Goal: Task Accomplishment & Management: Manage account settings

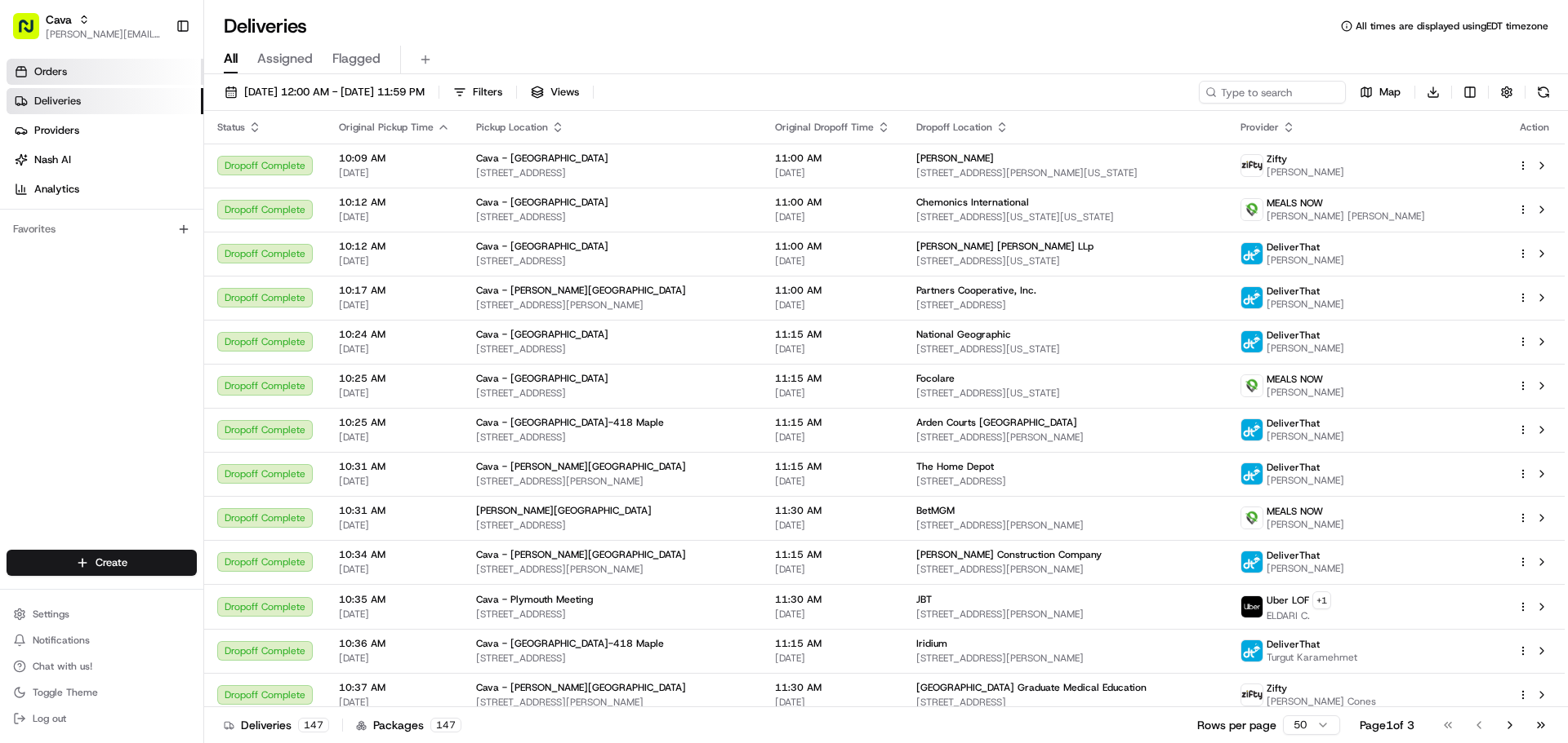
drag, startPoint x: 84, startPoint y: 88, endPoint x: 70, endPoint y: 75, distance: 19.1
click at [84, 88] on link "Deliveries" at bounding box center [105, 101] width 197 height 26
click at [77, 75] on link "Orders" at bounding box center [105, 71] width 197 height 26
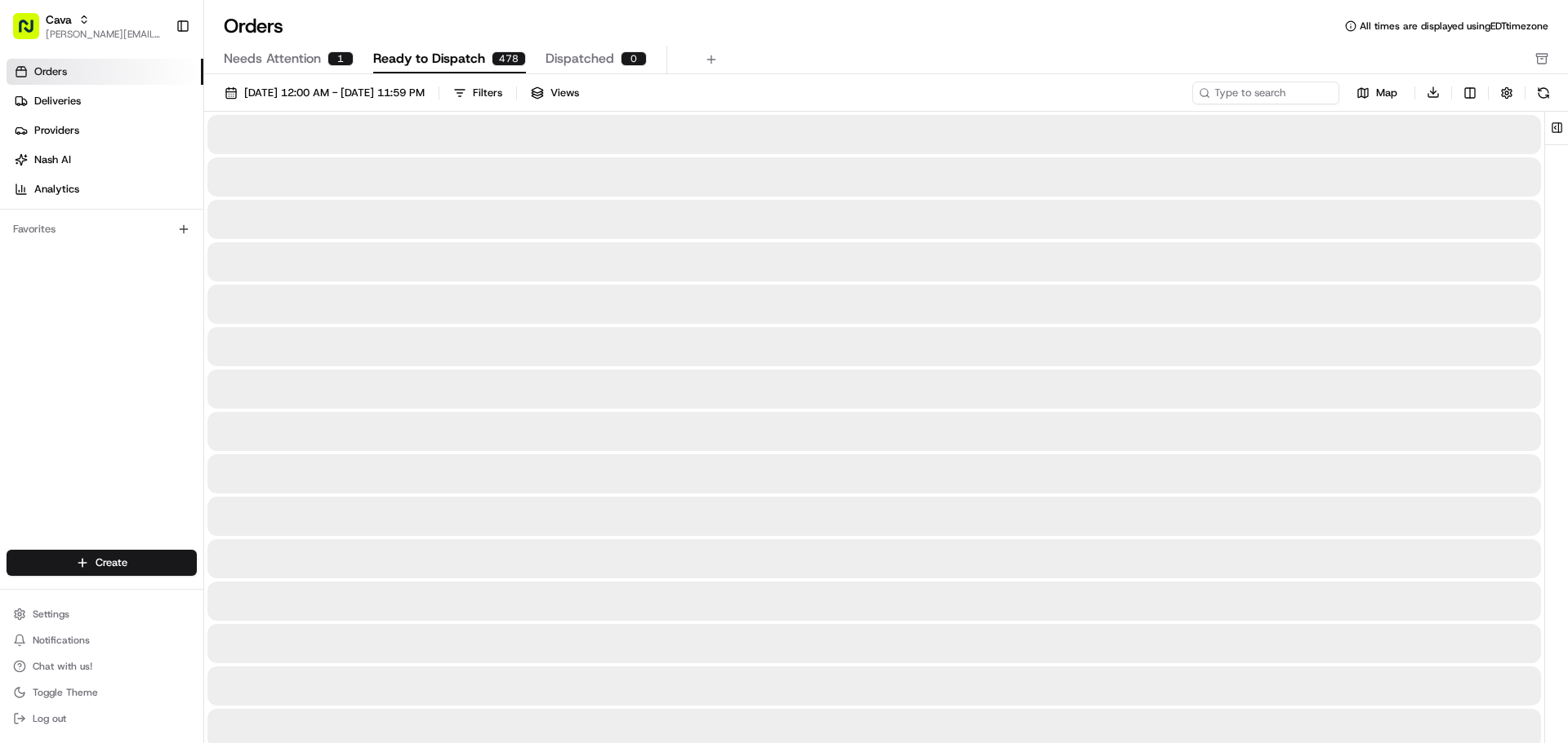
click at [264, 54] on span "Needs Attention" at bounding box center [272, 58] width 97 height 19
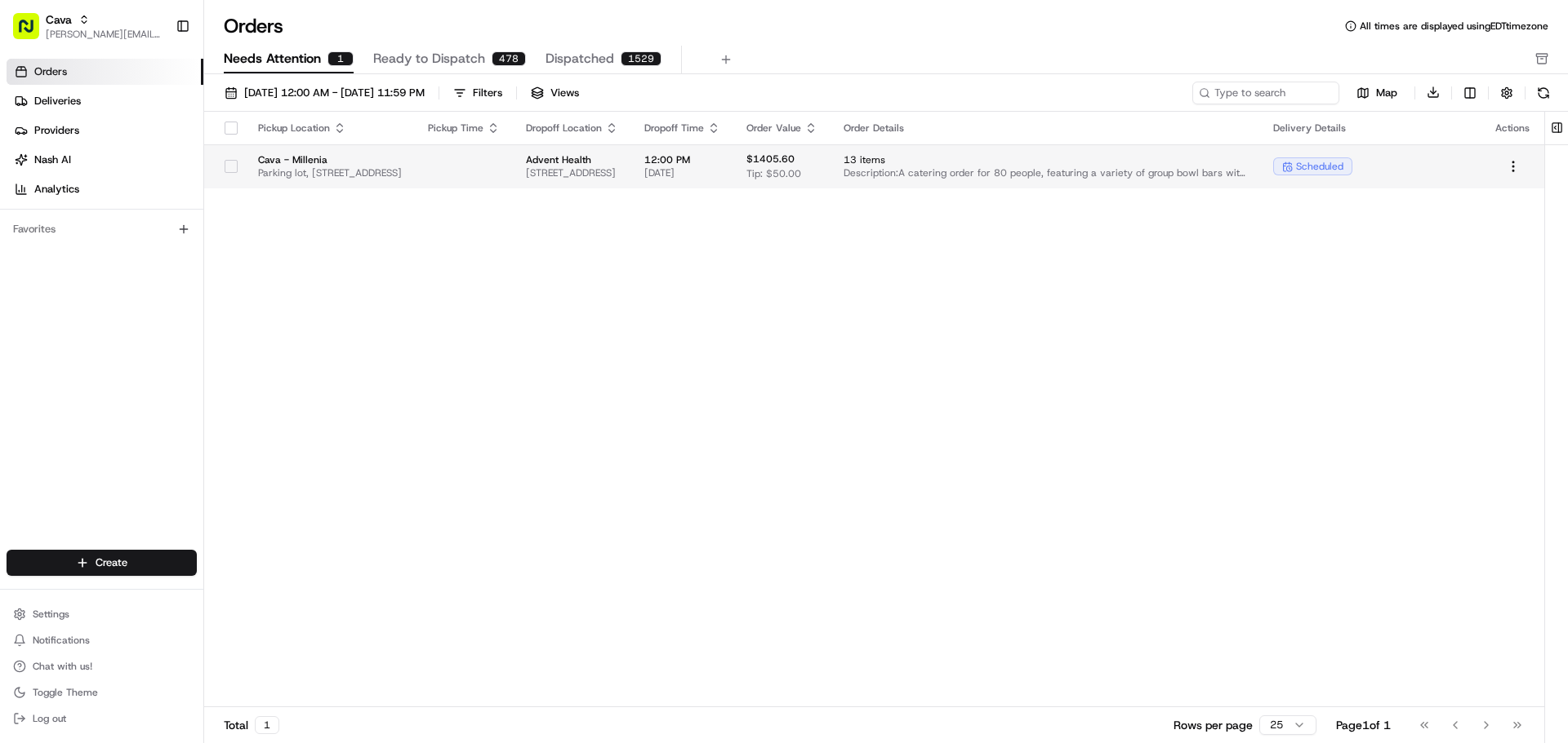
click at [402, 167] on span "Parking lot, [STREET_ADDRESS]" at bounding box center [330, 173] width 144 height 13
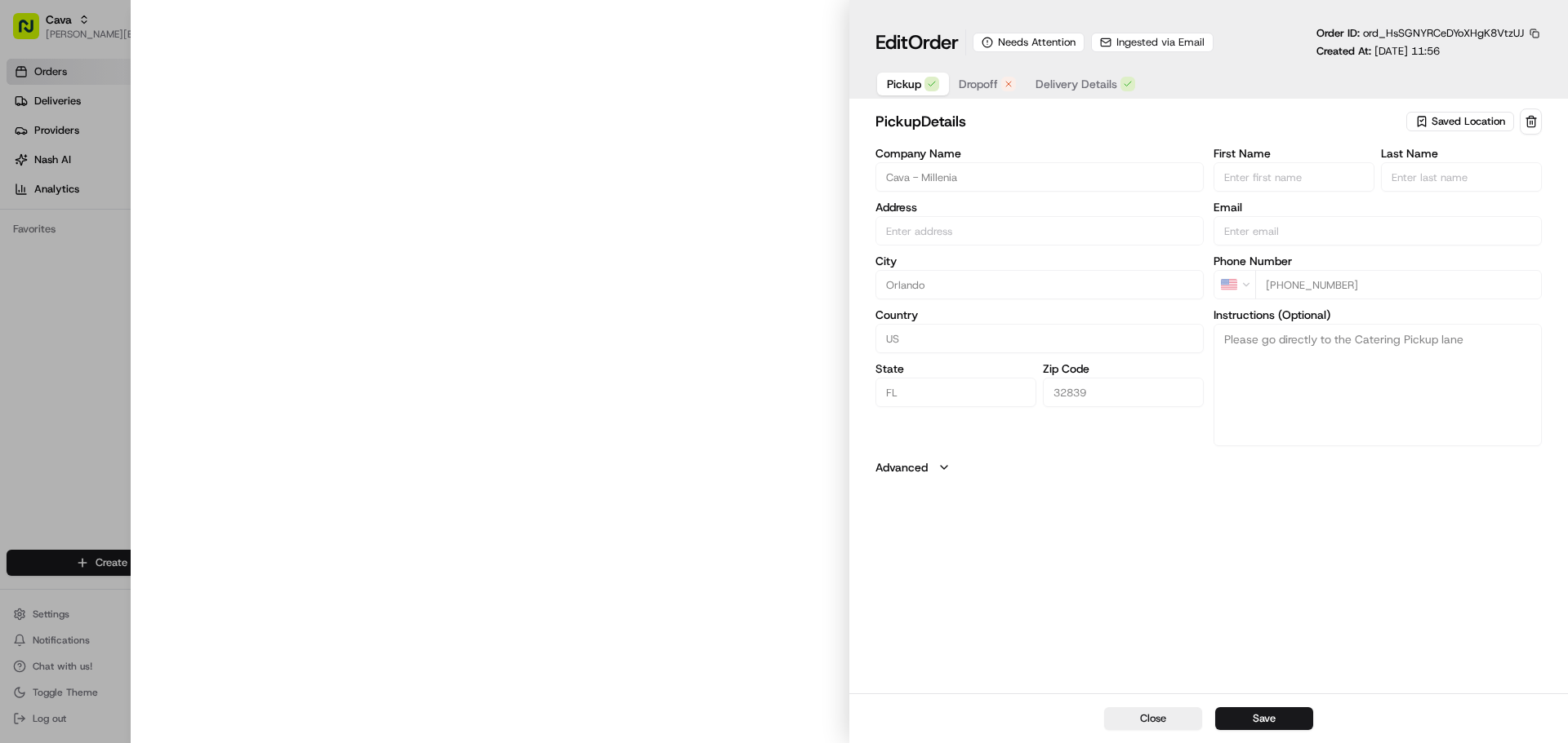
type input "[STREET_ADDRESS]"
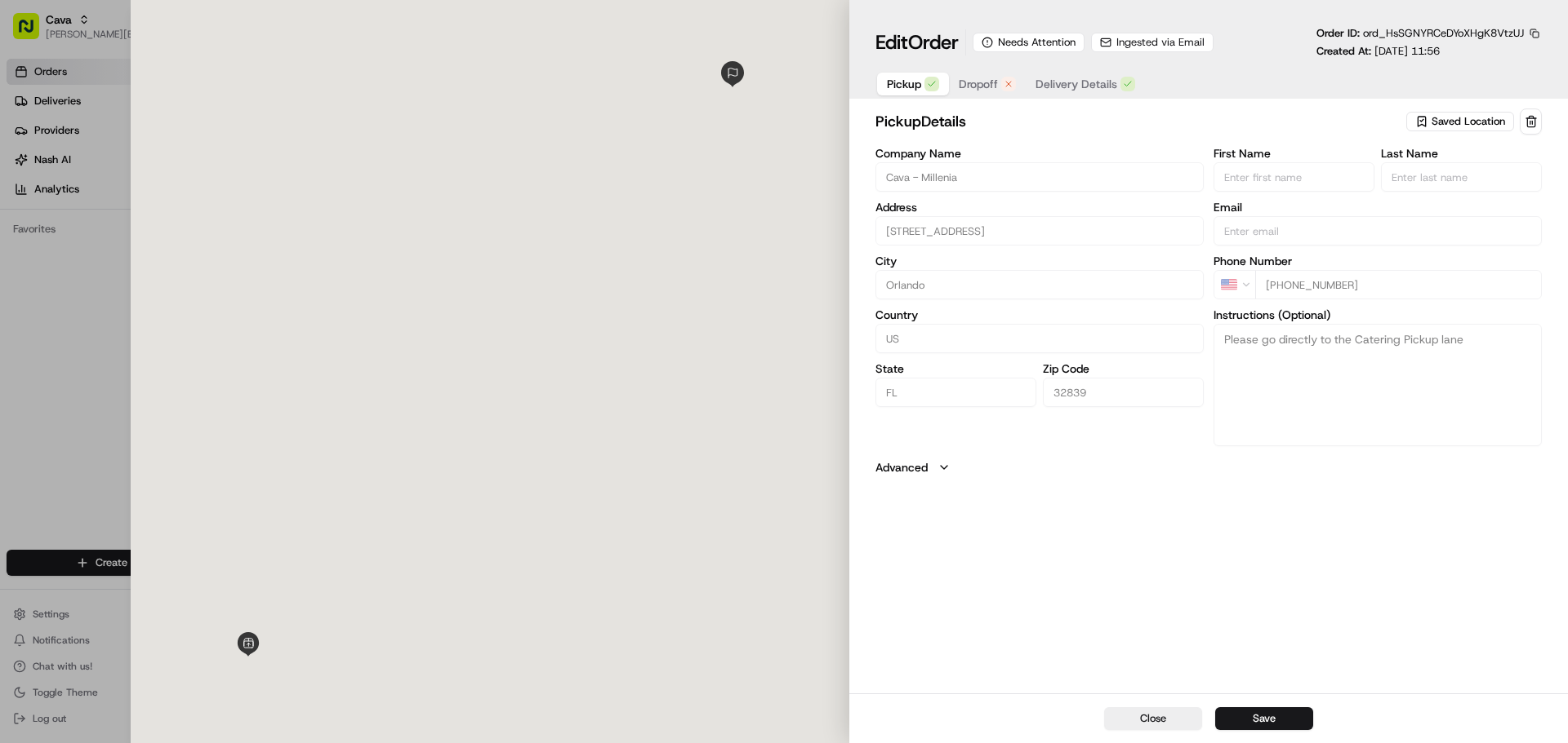
click at [965, 78] on span "Dropoff" at bounding box center [977, 84] width 39 height 17
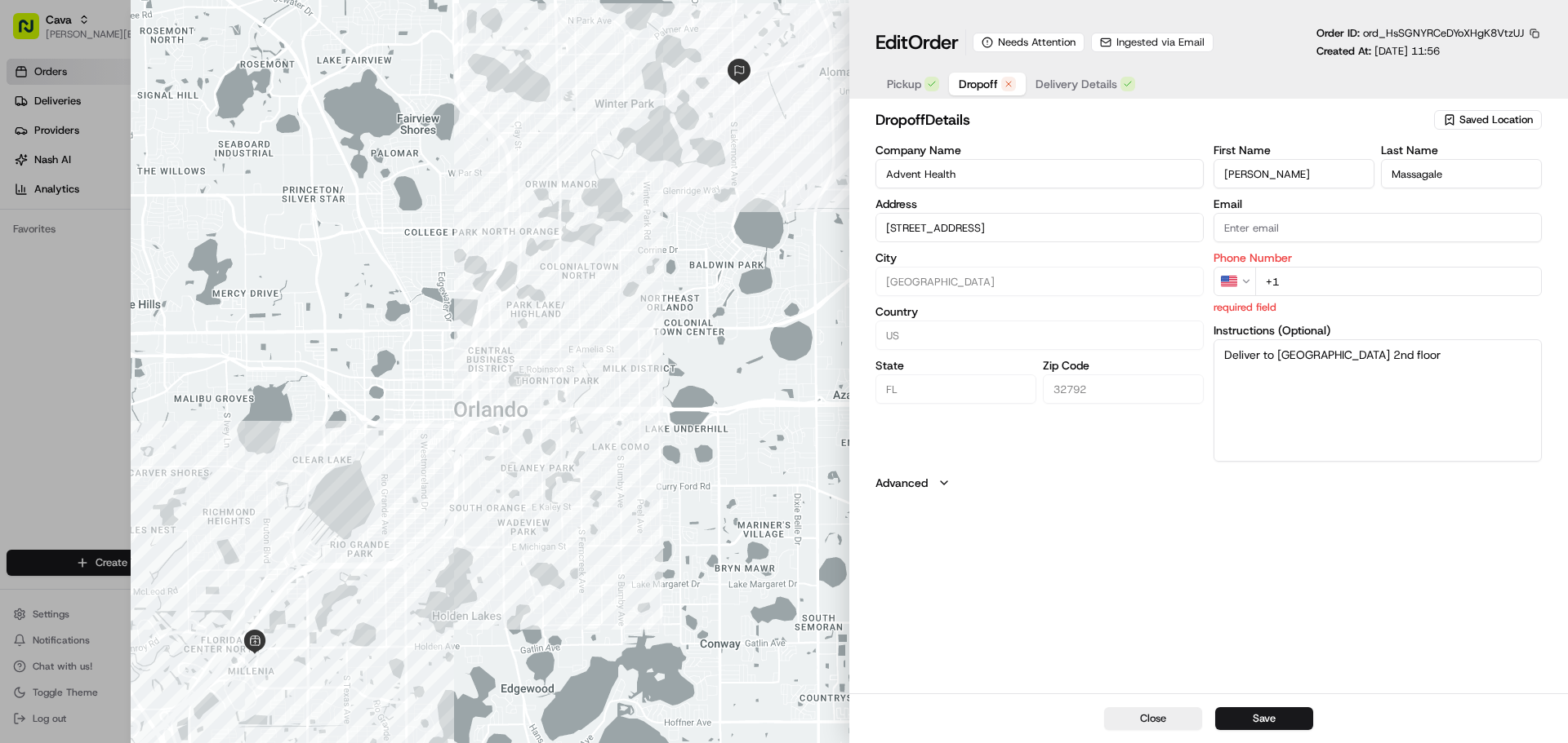
type input "[STREET_ADDRESS]"
click at [1174, 33] on div "Ingested via Email" at bounding box center [1152, 42] width 123 height 19
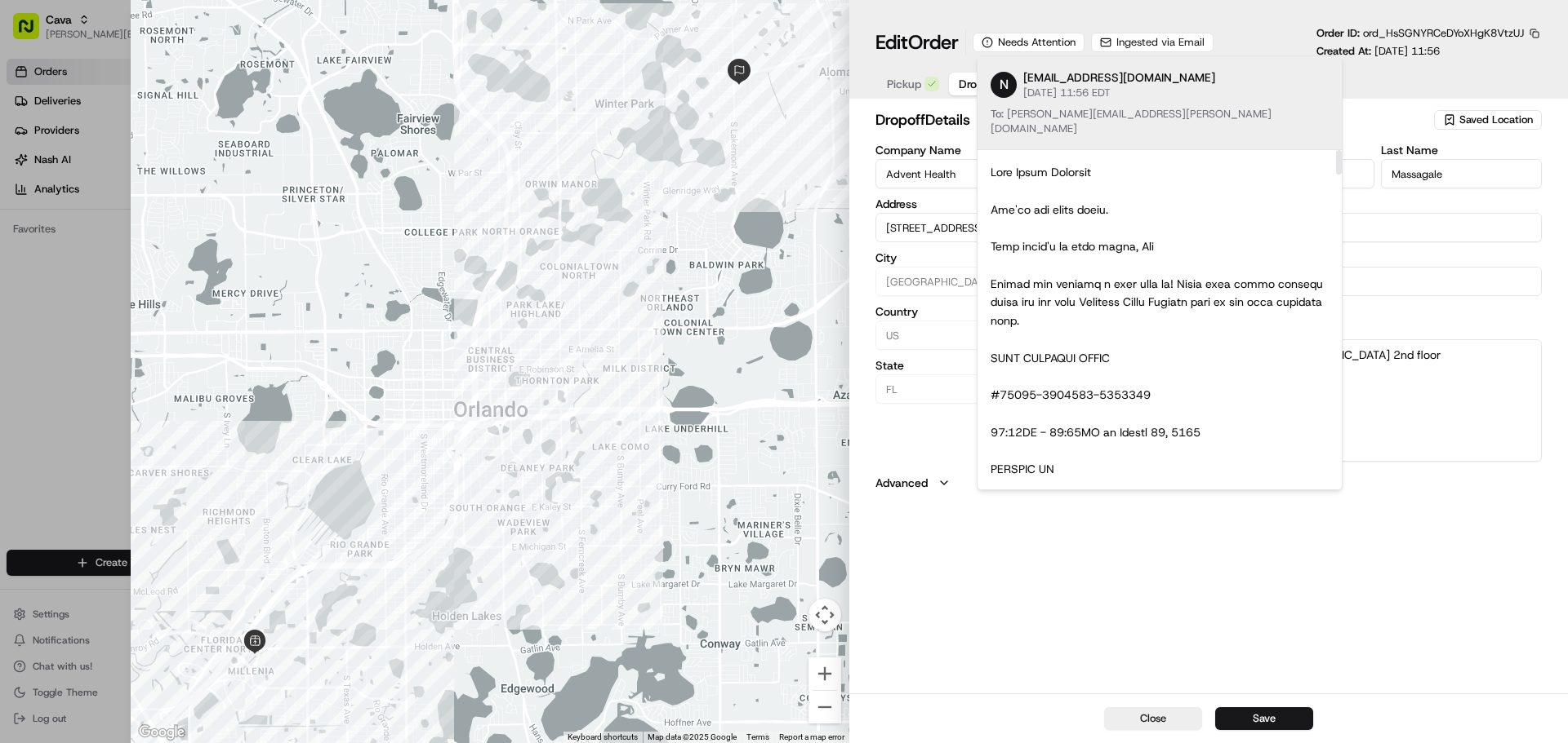
drag, startPoint x: 1334, startPoint y: 147, endPoint x: 1338, endPoint y: 160, distance: 13.6
click at [1338, 160] on div at bounding box center [1160, 320] width 364 height 340
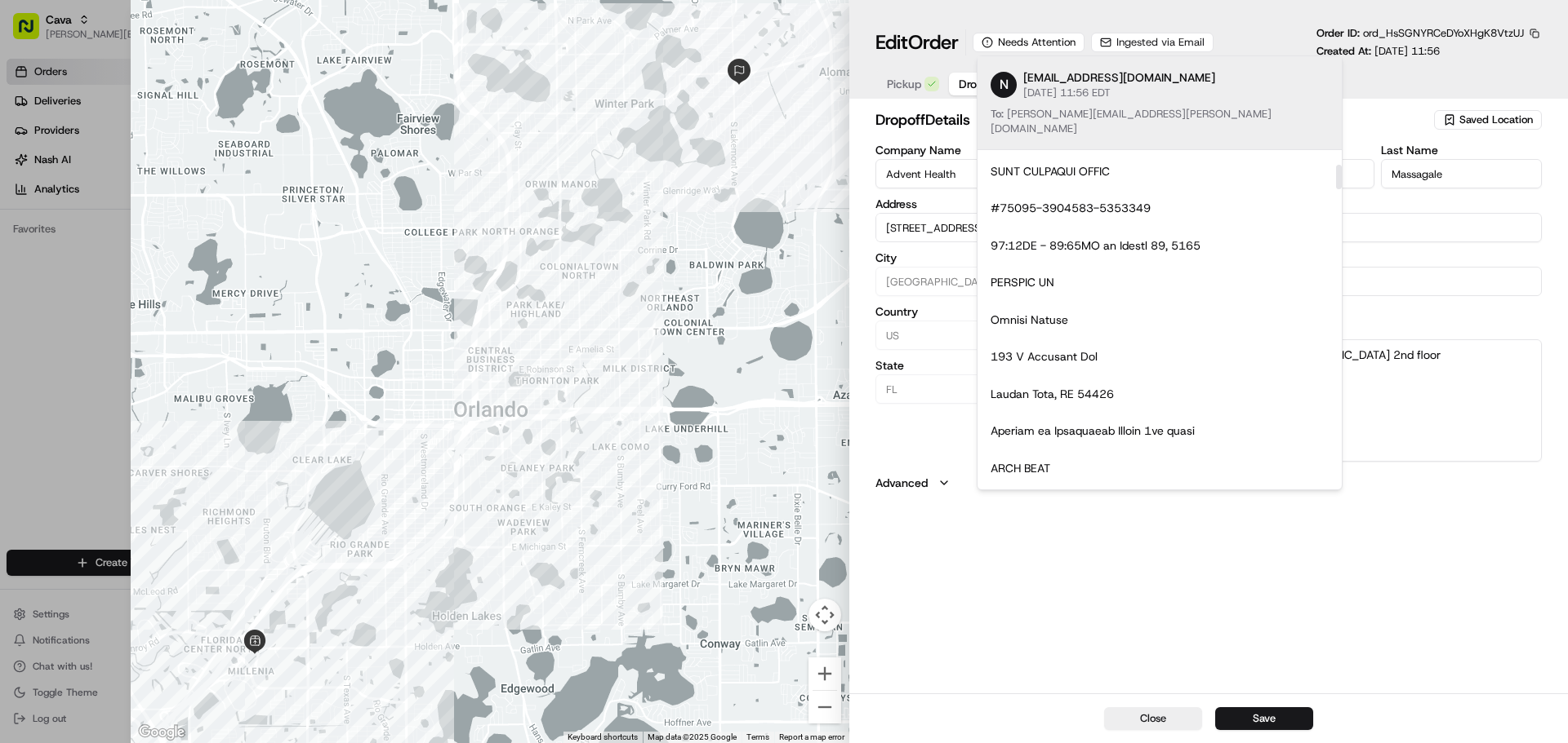
scroll to position [125, 0]
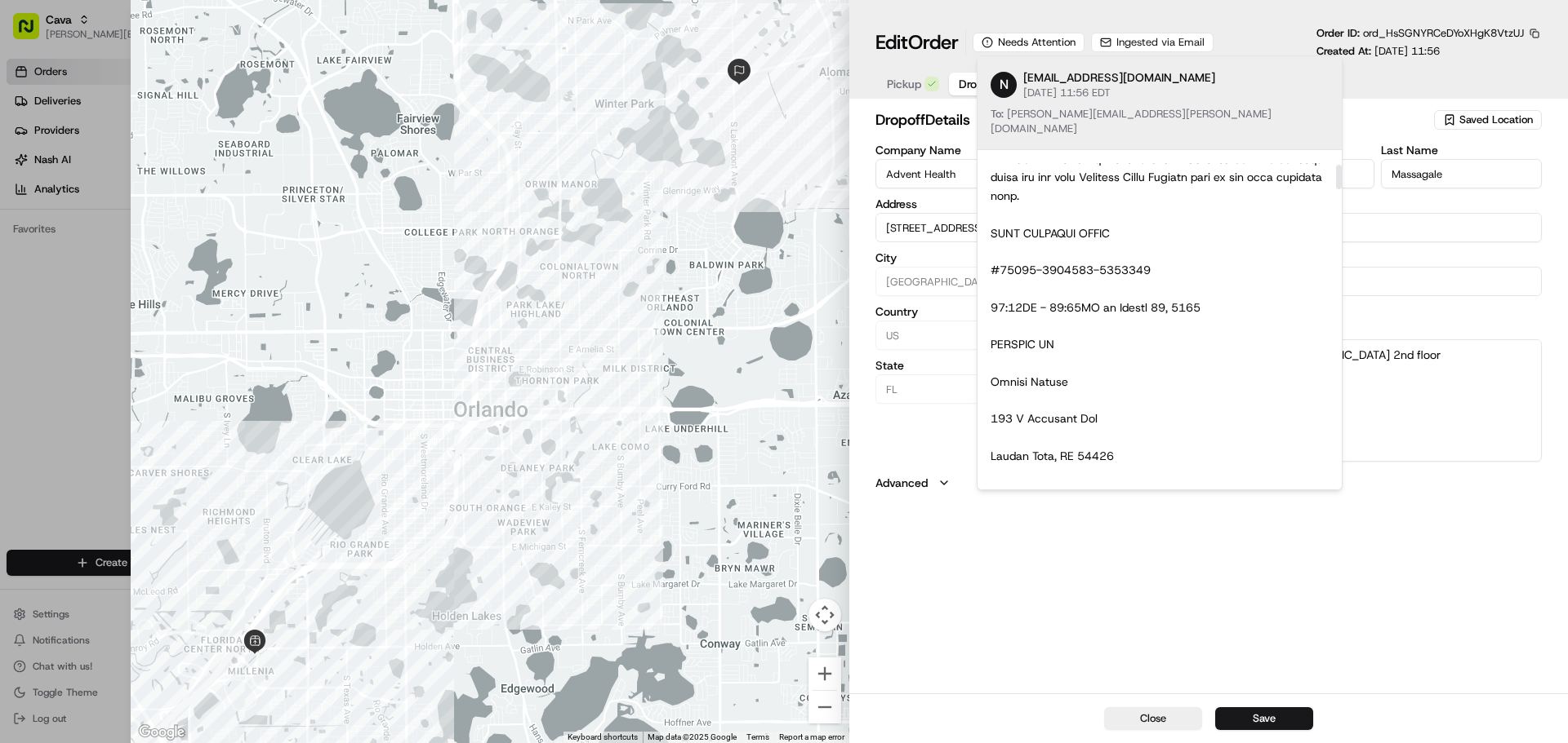
drag, startPoint x: 1337, startPoint y: 151, endPoint x: 1312, endPoint y: 161, distance: 26.9
click at [1336, 164] on div at bounding box center [1338, 176] width 6 height 24
drag, startPoint x: 1179, startPoint y: 255, endPoint x: 997, endPoint y: 254, distance: 182.0
copy div "10333-9508243-8074732"
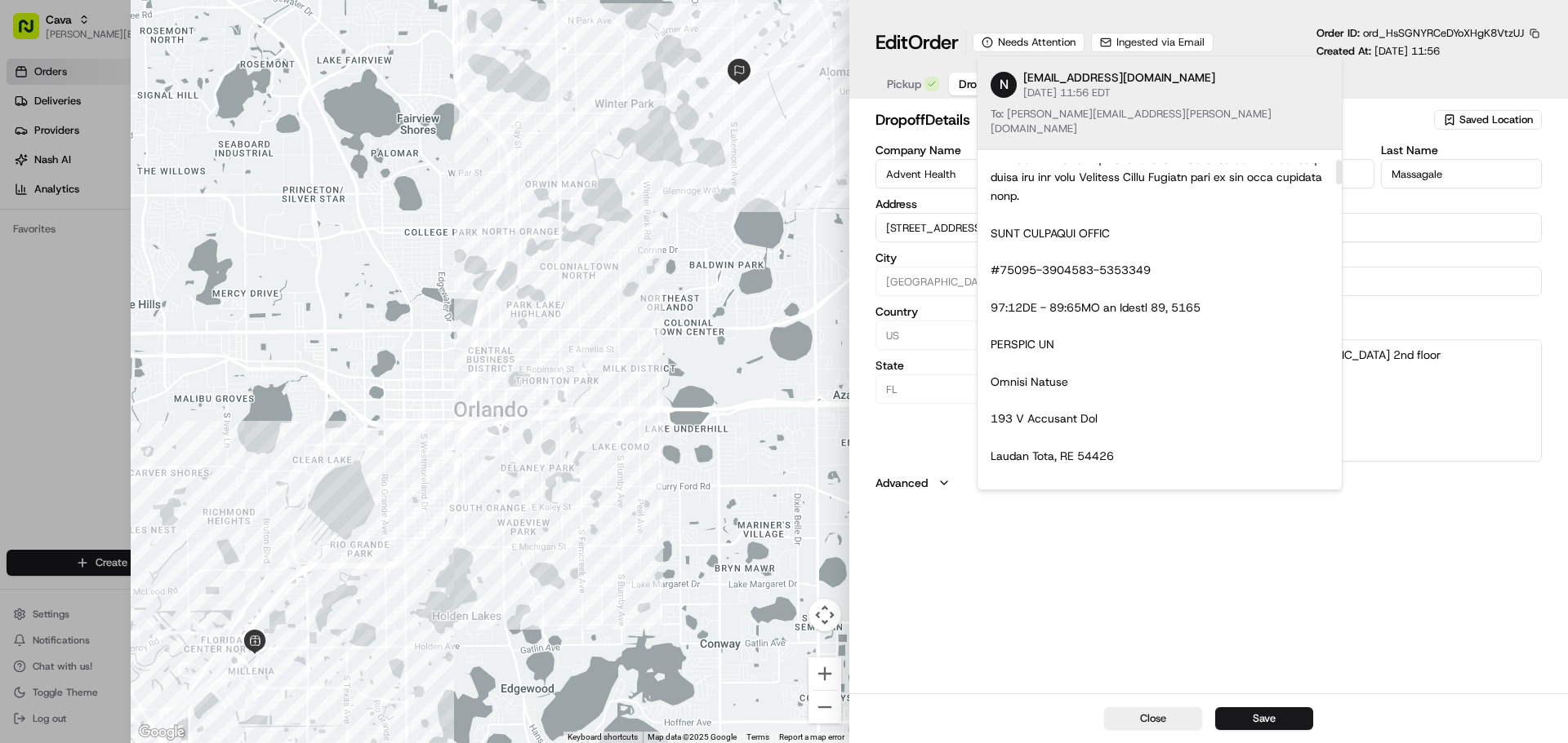
click at [1450, 549] on div "dropoff Details Saved Location Company Name Advent Health Address [STREET_ADDRE…" at bounding box center [1209, 399] width 718 height 589
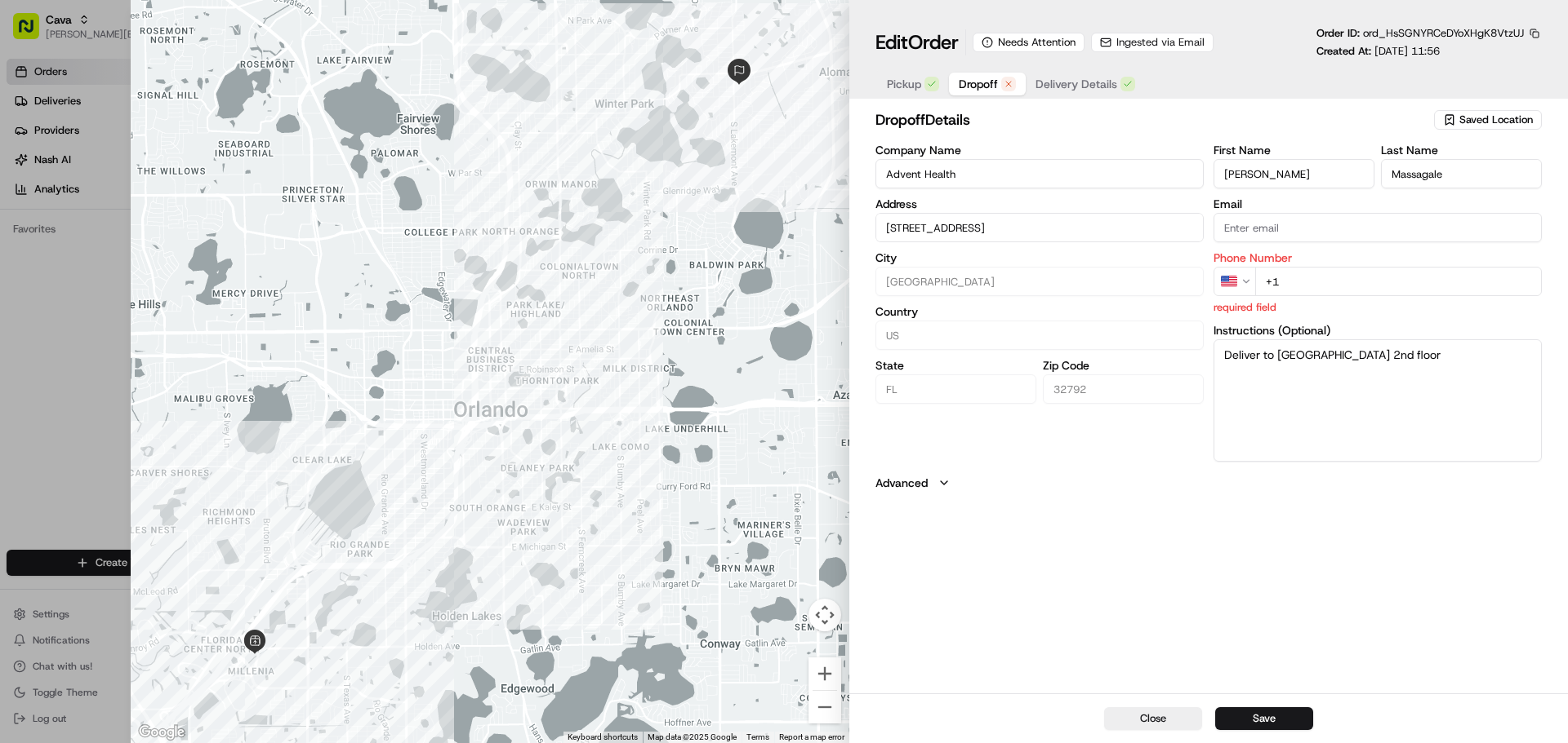
drag, startPoint x: 1320, startPoint y: 270, endPoint x: 1247, endPoint y: 281, distance: 73.8
click at [1247, 281] on div "US +1" at bounding box center [1377, 281] width 328 height 29
paste input "40 764 674 95"
type input "[PHONE_NUMBER]"
type input "[STREET_ADDRESS]"
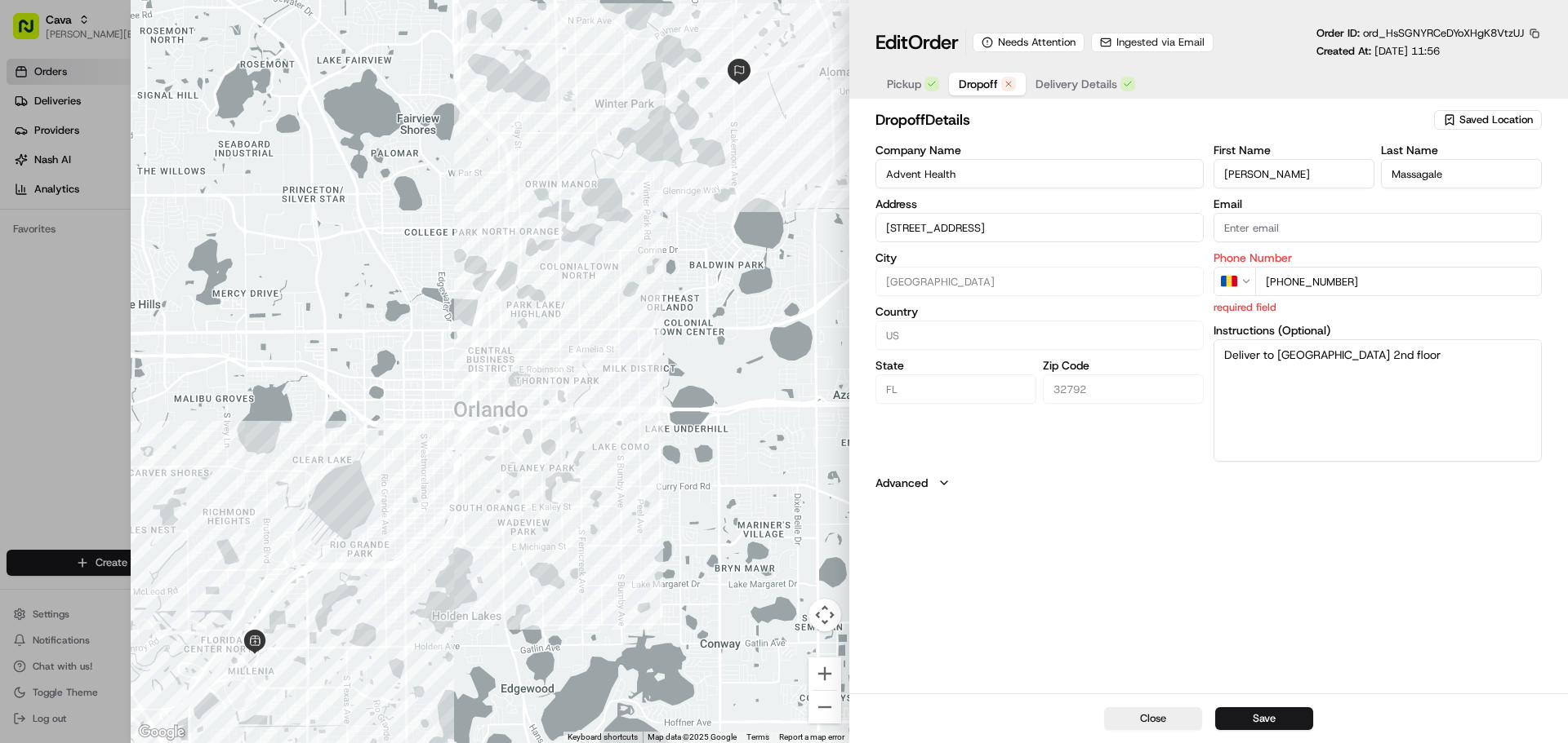
click at [1275, 289] on input "[PHONE_NUMBER]" at bounding box center [1398, 281] width 287 height 29
type input "[PHONE_NUMBER]"
click at [1400, 607] on div "dropoff Details Saved Location Company Name Advent Health Address [STREET_ADDRE…" at bounding box center [1209, 399] width 718 height 589
click at [1286, 708] on div "Close Save" at bounding box center [1209, 719] width 718 height 50
click at [1256, 717] on button "Save" at bounding box center [1263, 718] width 98 height 23
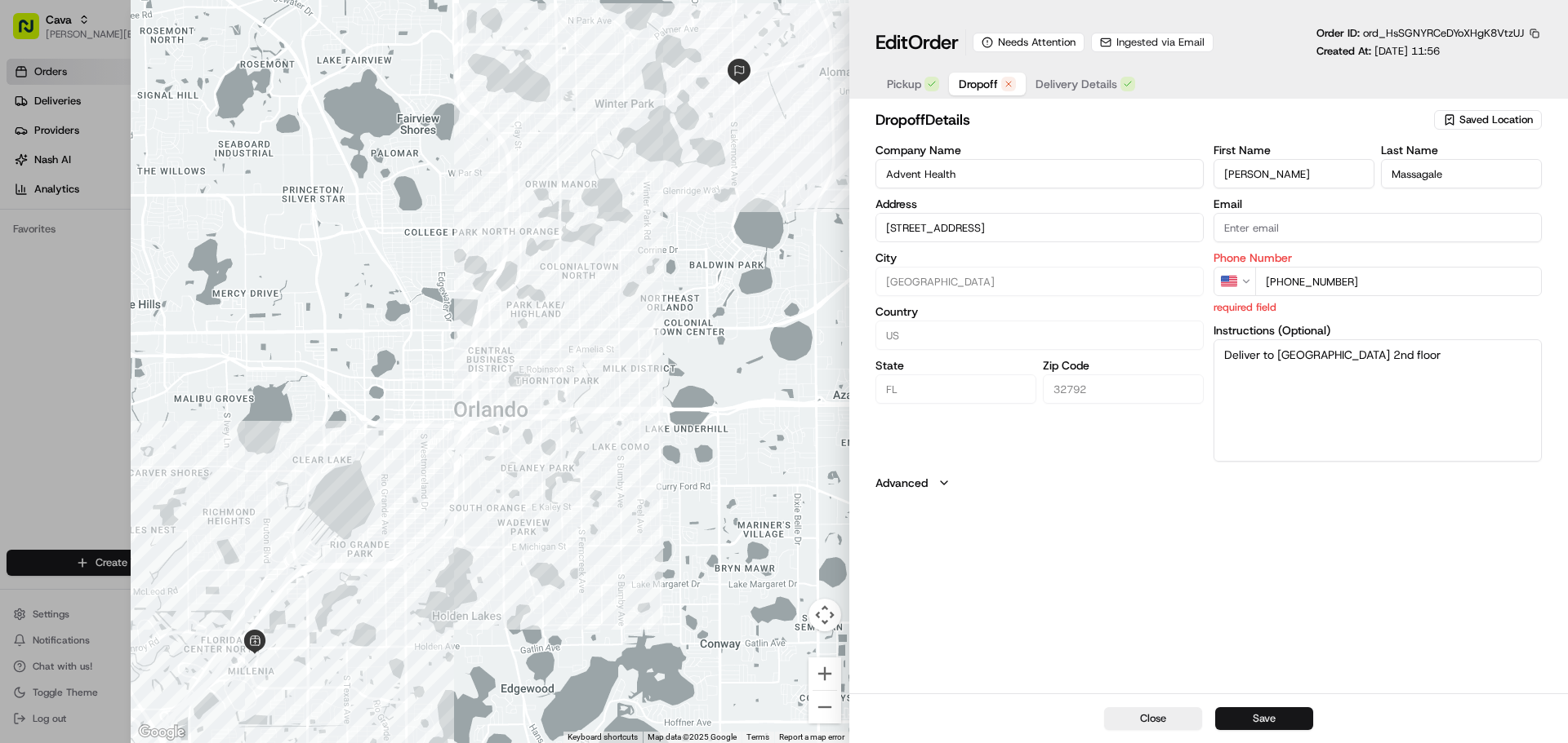
type input "[STREET_ADDRESS]"
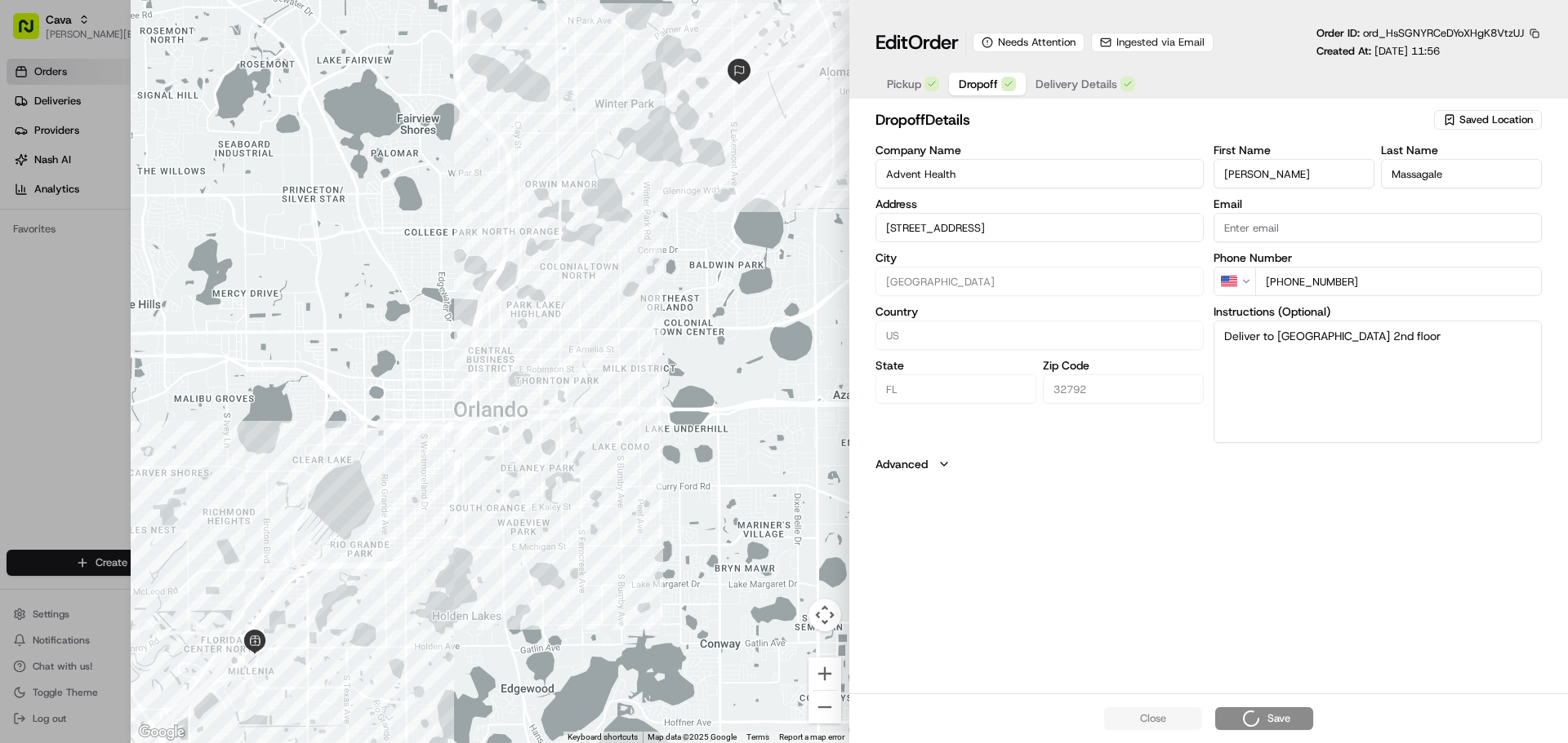
type input "[STREET_ADDRESS]"
type input "+1"
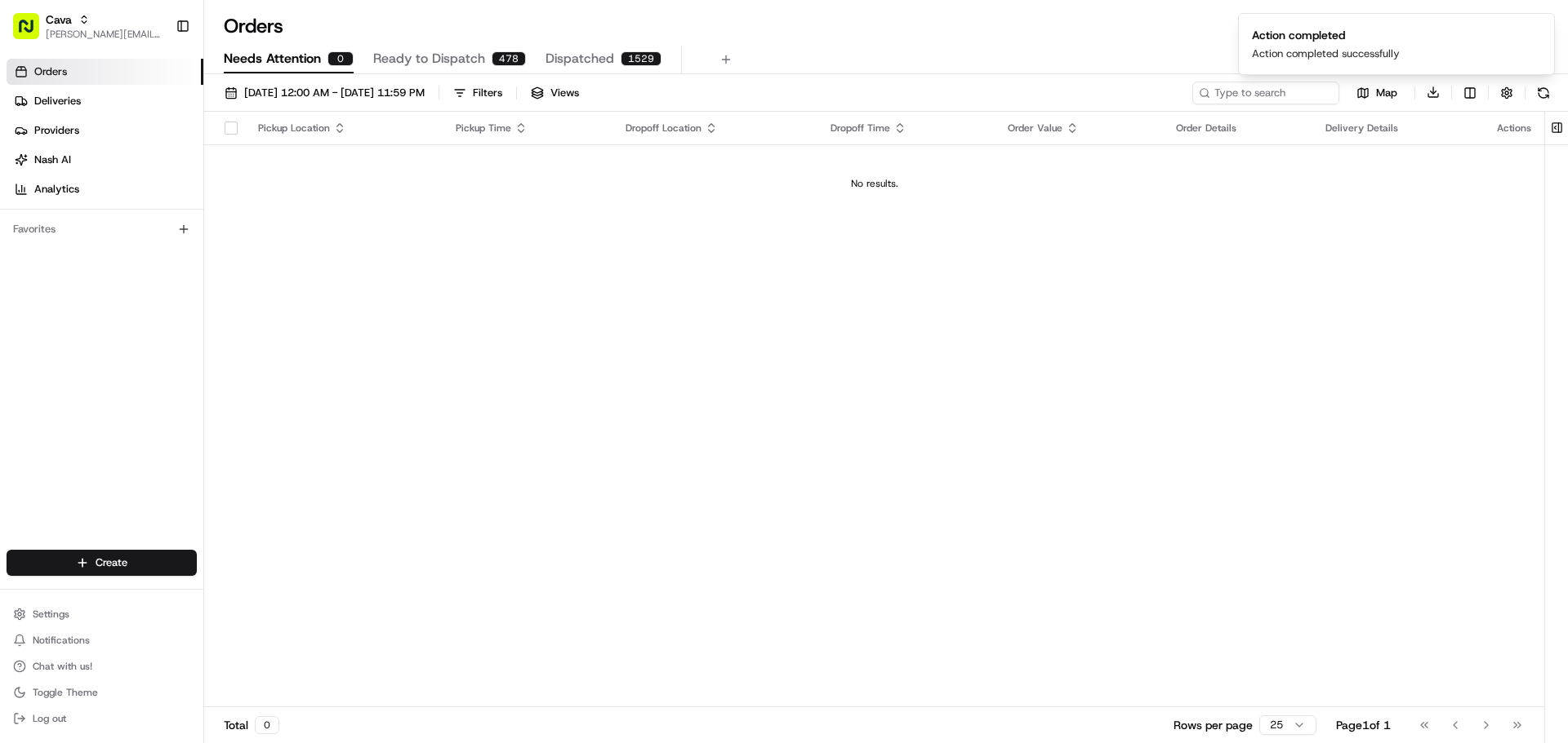
click at [1128, 543] on div "Pickup Location Pickup Time Dropoff Location Dropoff Time Order Value Order Det…" at bounding box center [874, 410] width 1340 height 596
click at [1208, 452] on div "Pickup Location Pickup Time Dropoff Location Dropoff Time Order Value Order Det…" at bounding box center [874, 410] width 1340 height 596
